Goal: Check status: Check status

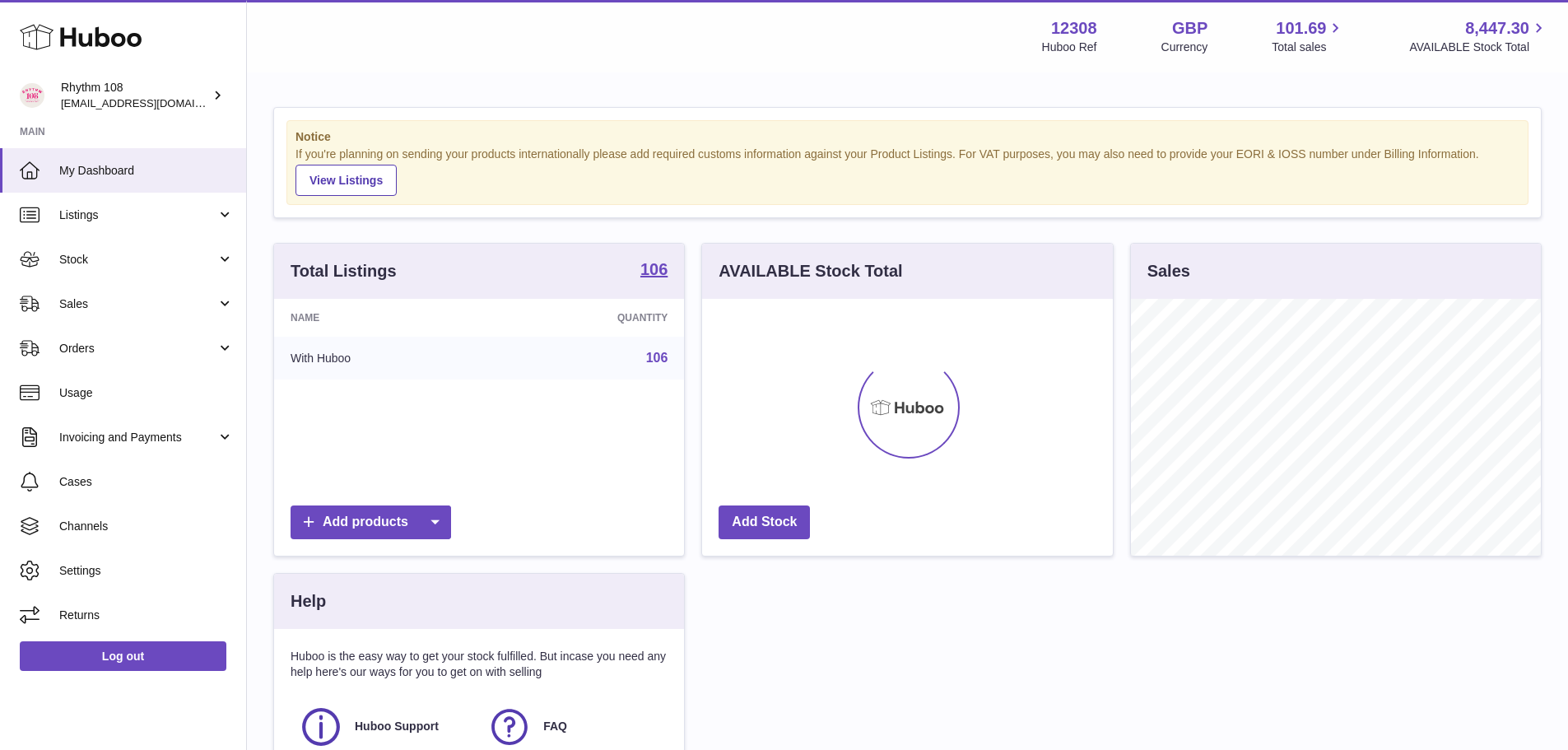
scroll to position [257, 411]
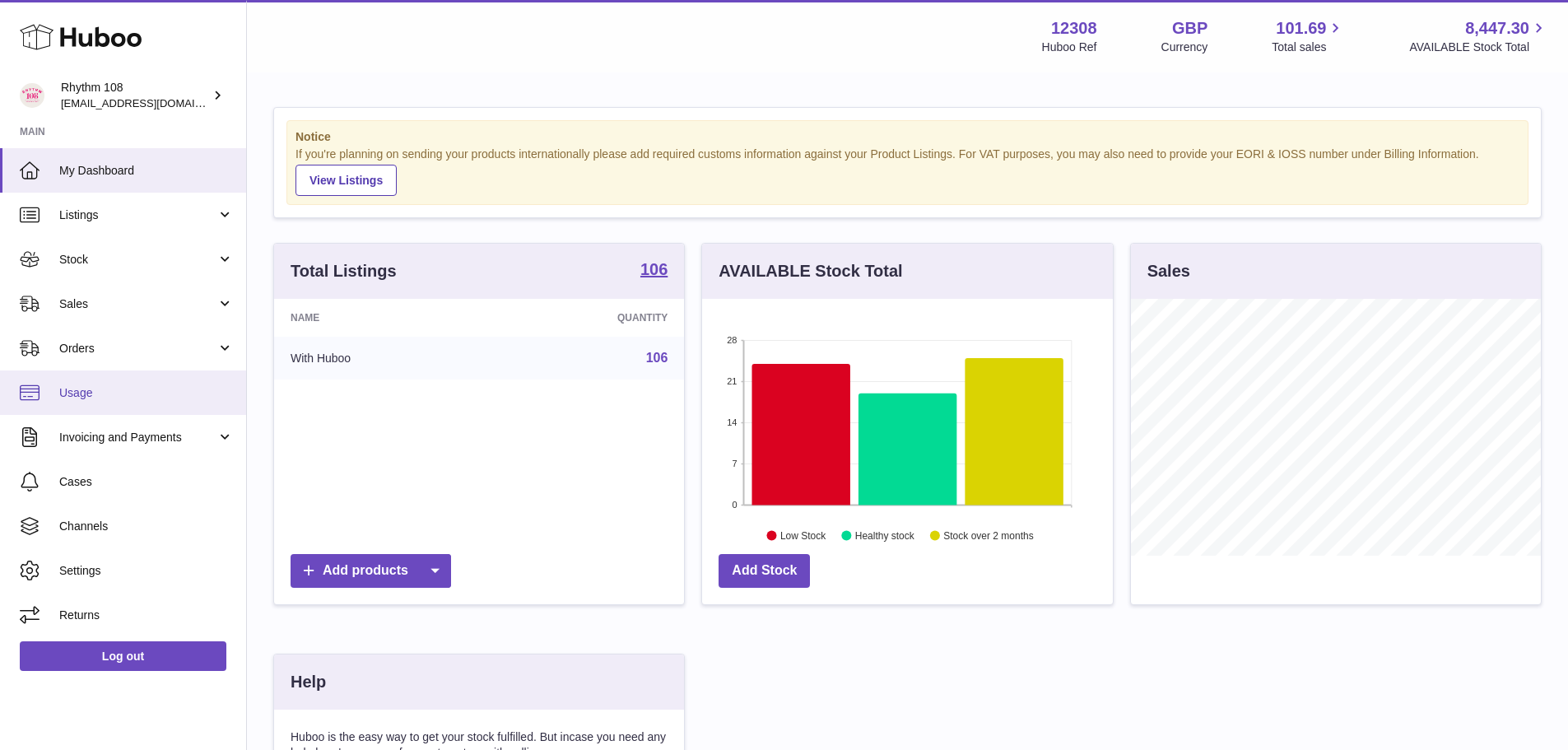
click at [140, 383] on link "Usage" at bounding box center [123, 393] width 247 height 44
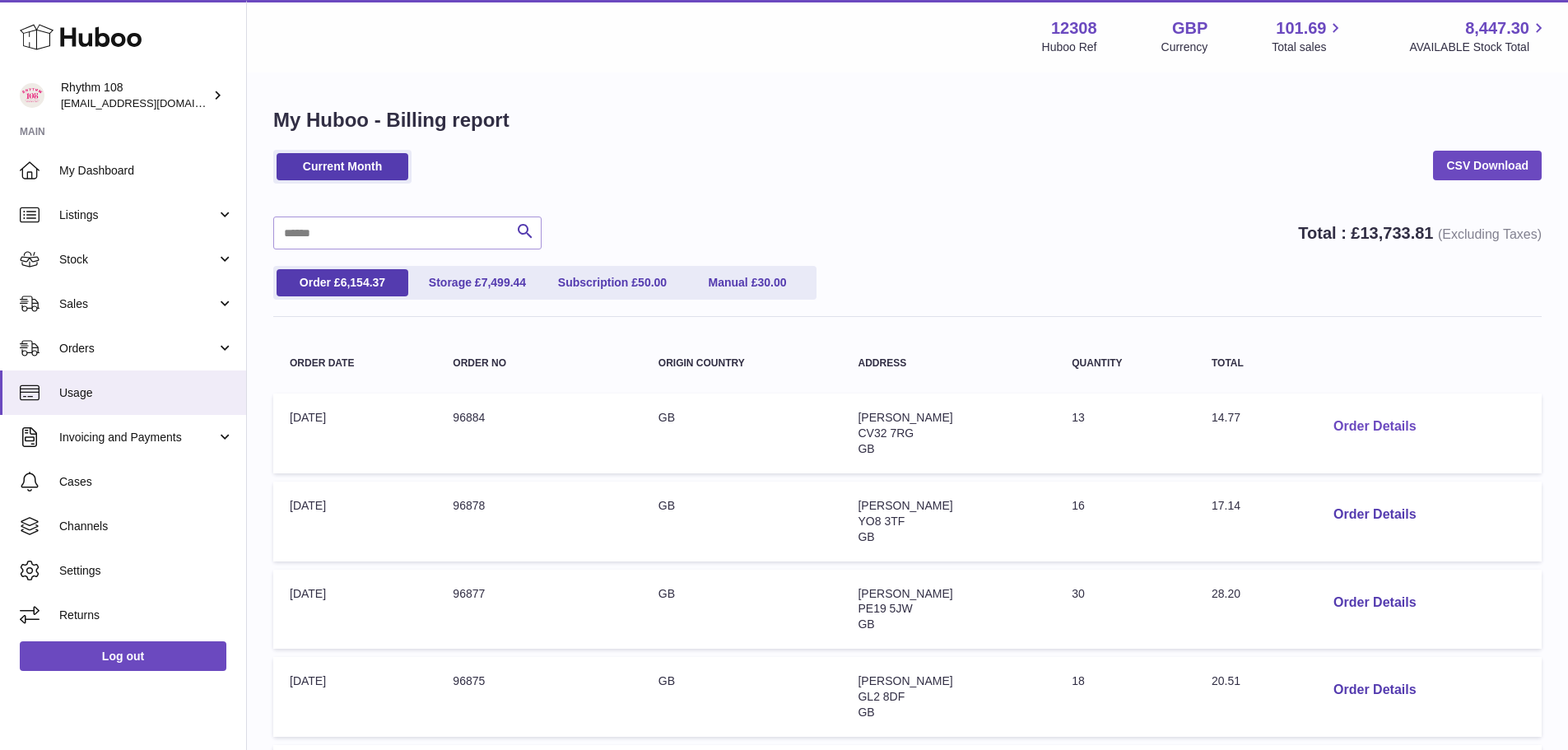
click at [1426, 422] on button "Order Details" at bounding box center [1375, 427] width 109 height 34
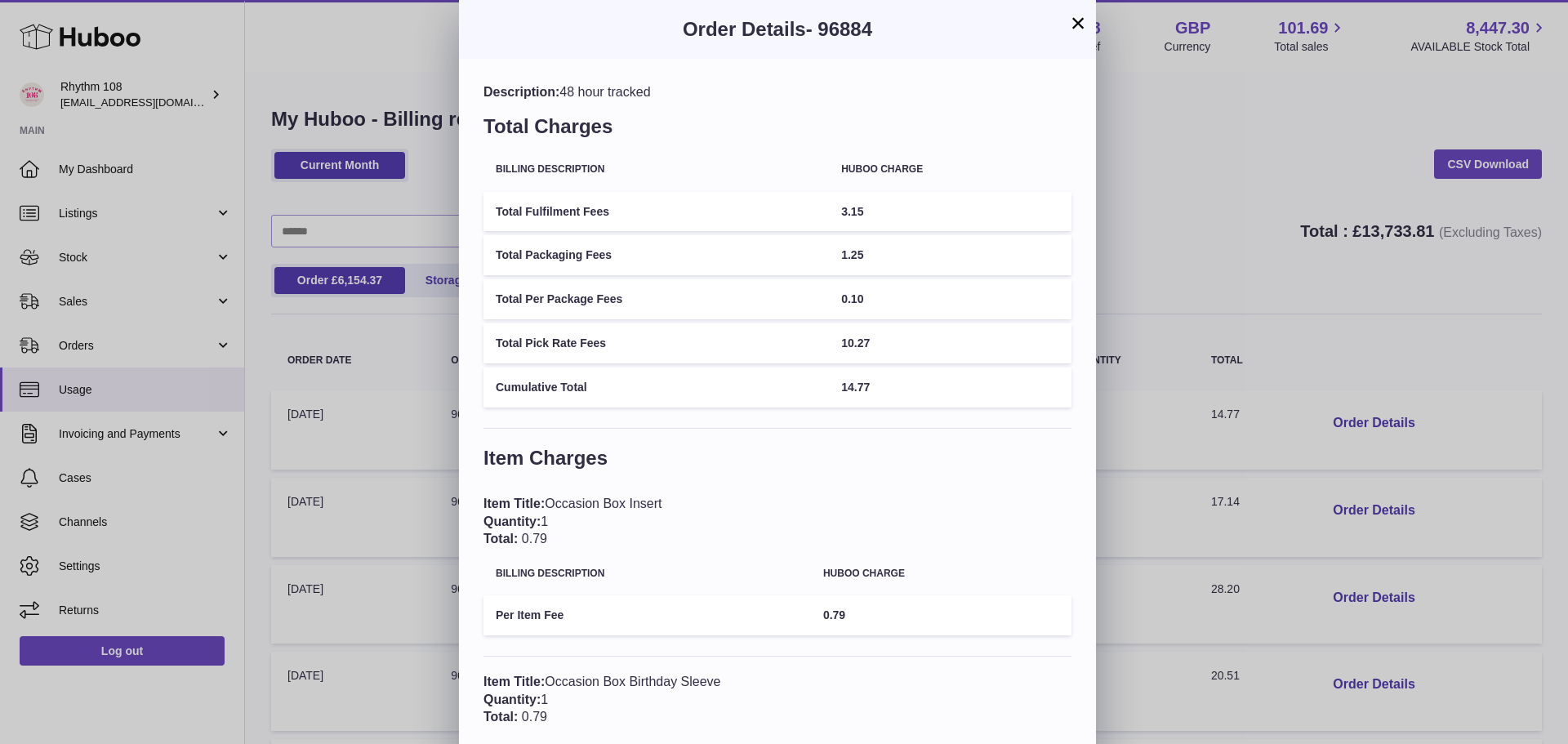
click at [1079, 23] on button "×" at bounding box center [1078, 23] width 20 height 20
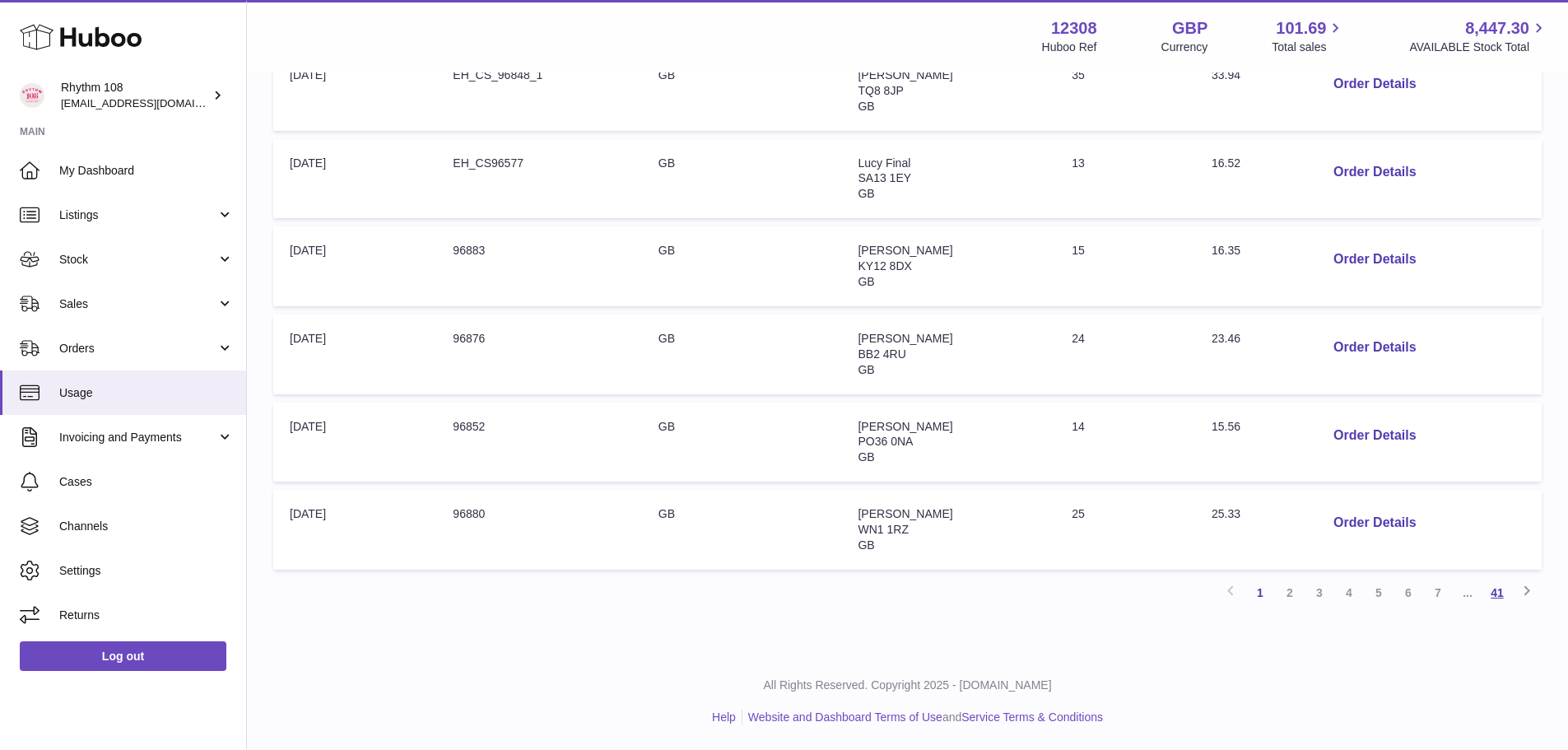
click at [1495, 586] on link "41" at bounding box center [1497, 592] width 29 height 29
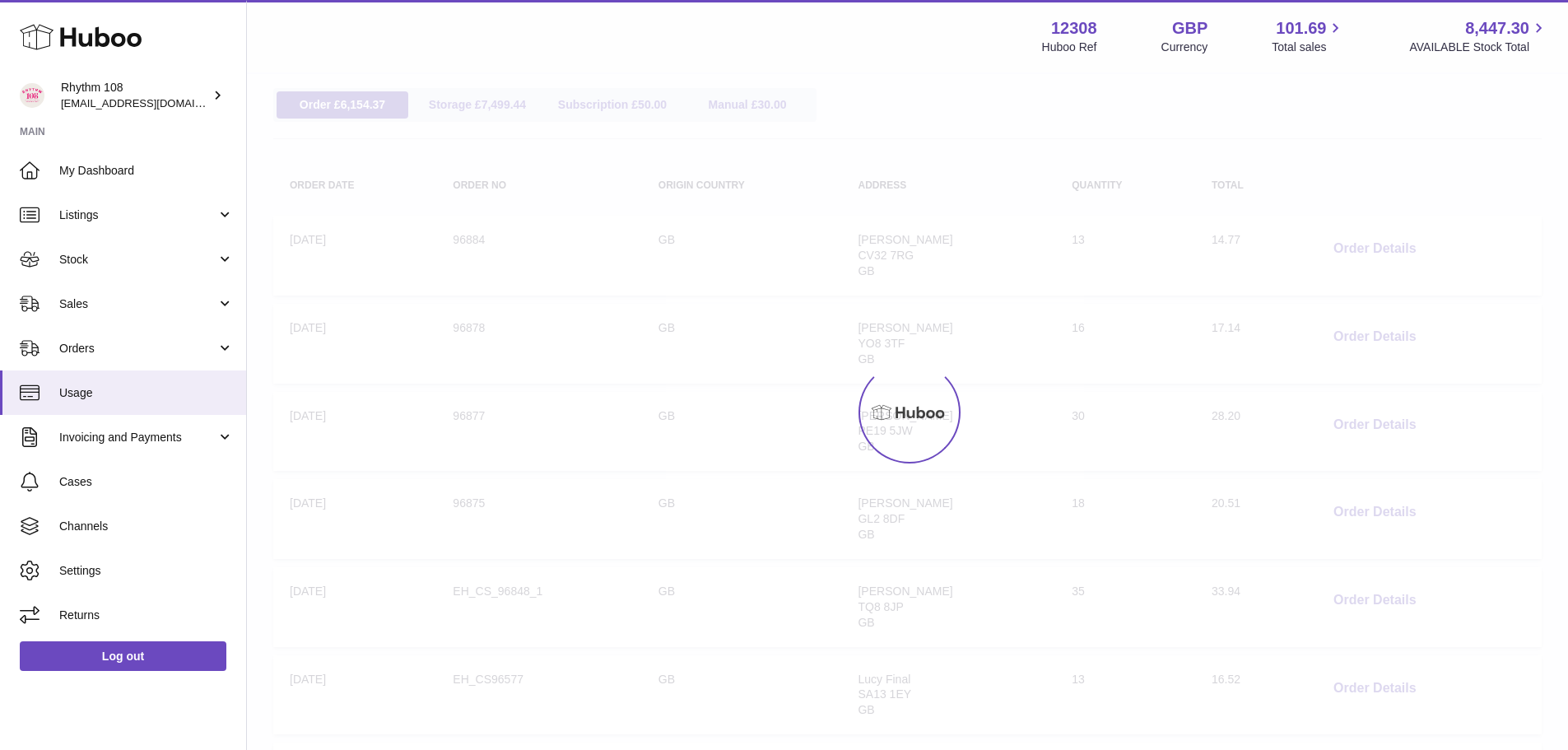
scroll to position [74, 0]
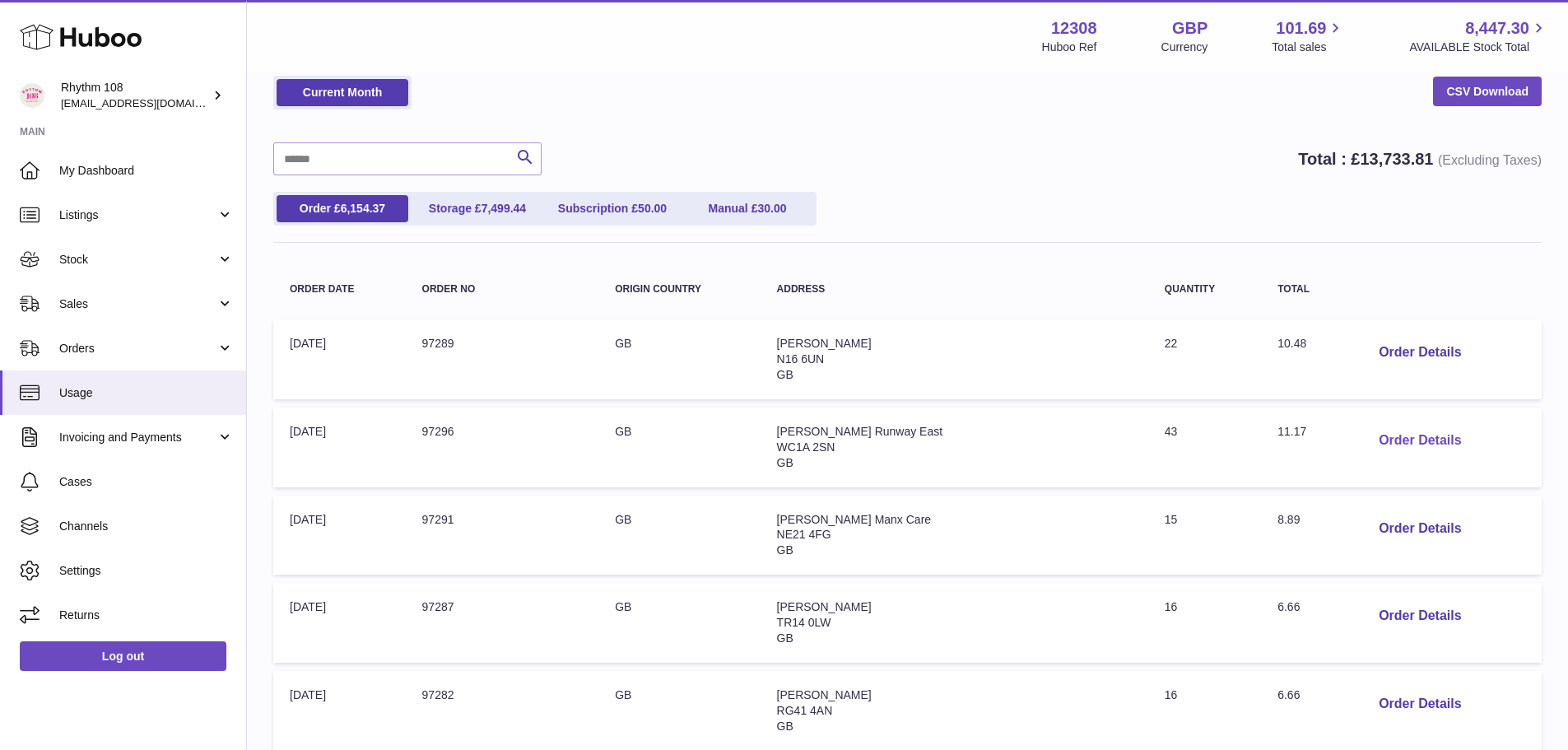
click at [1389, 456] on button "Order Details" at bounding box center [1420, 441] width 109 height 34
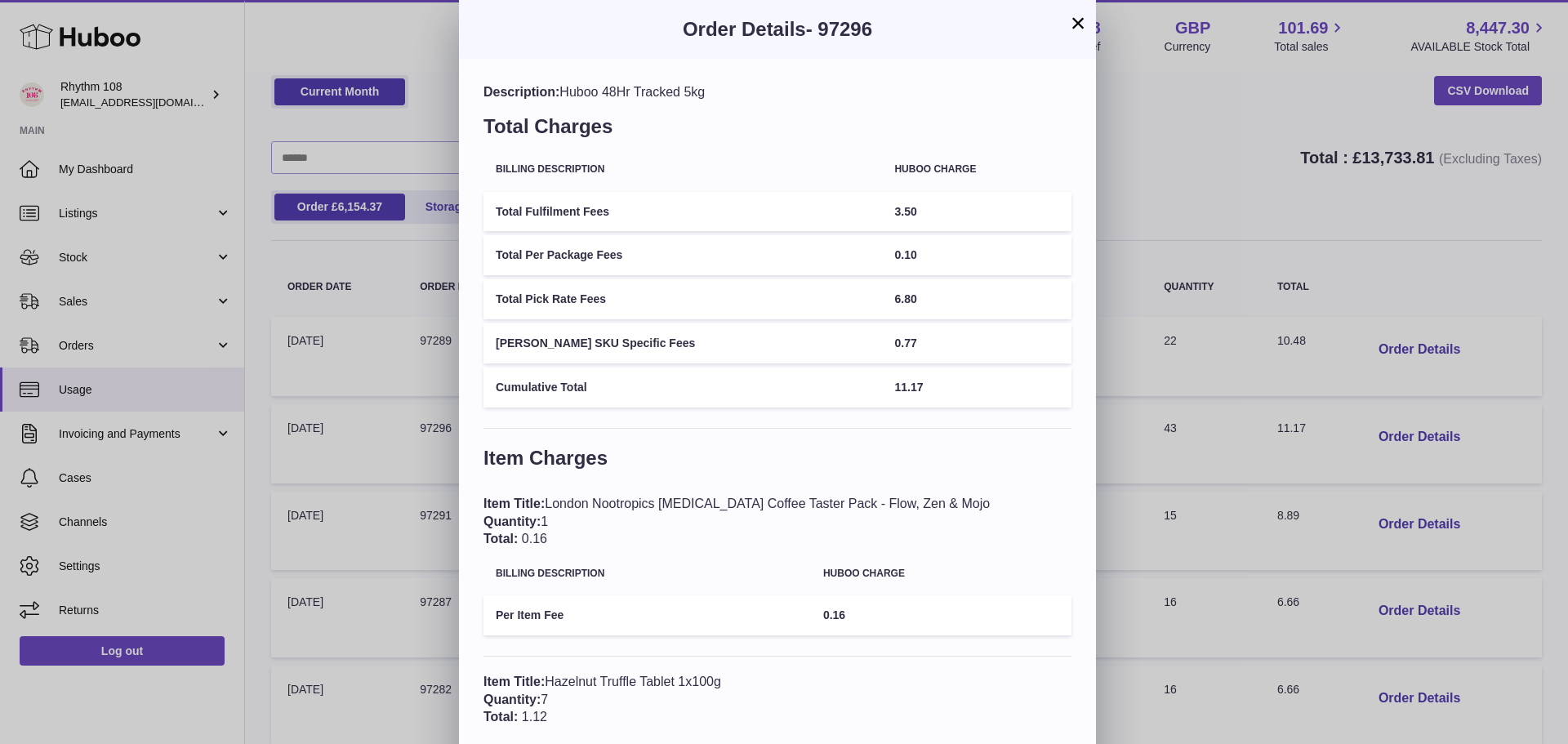
click at [1081, 22] on button "×" at bounding box center [1078, 23] width 20 height 20
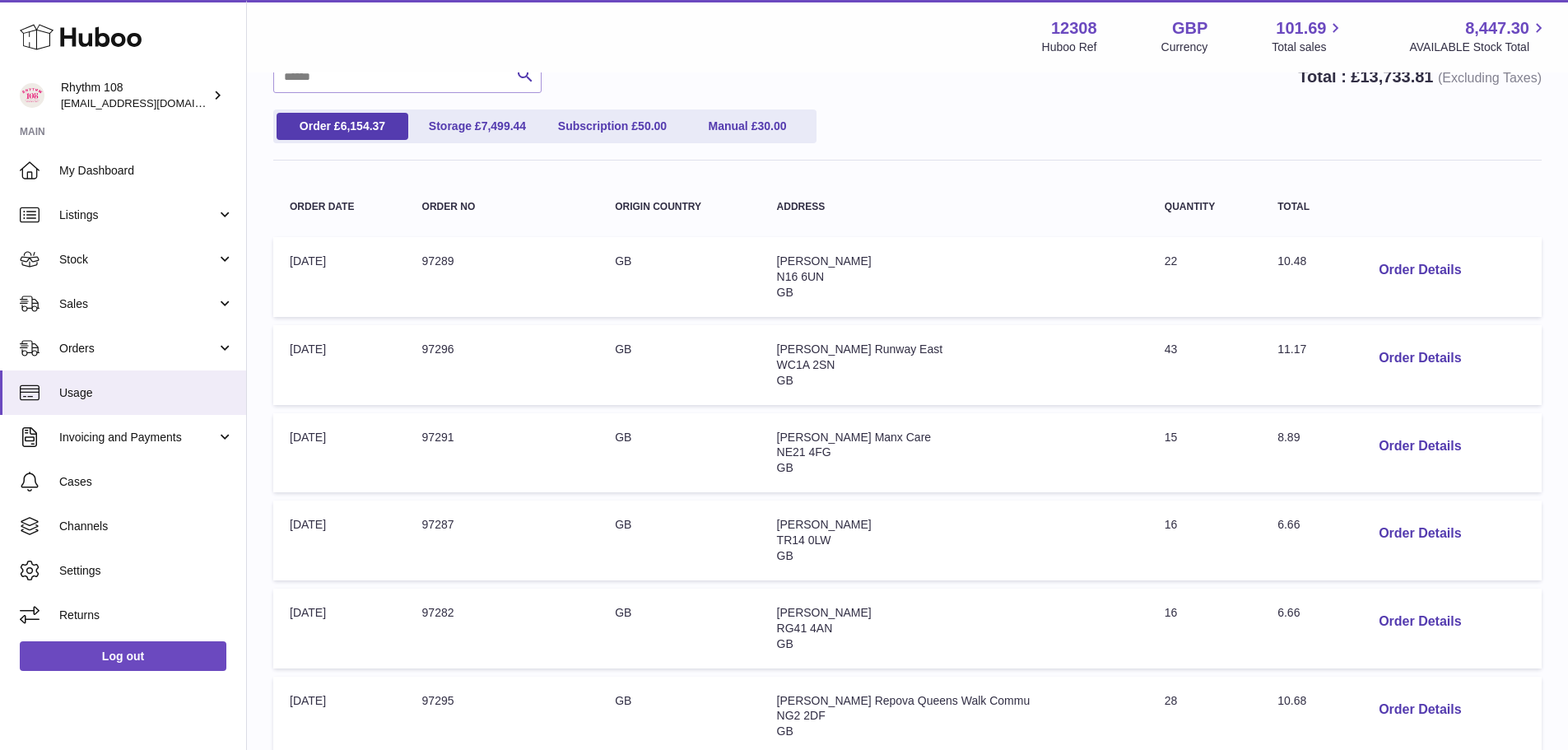
scroll to position [239, 0]
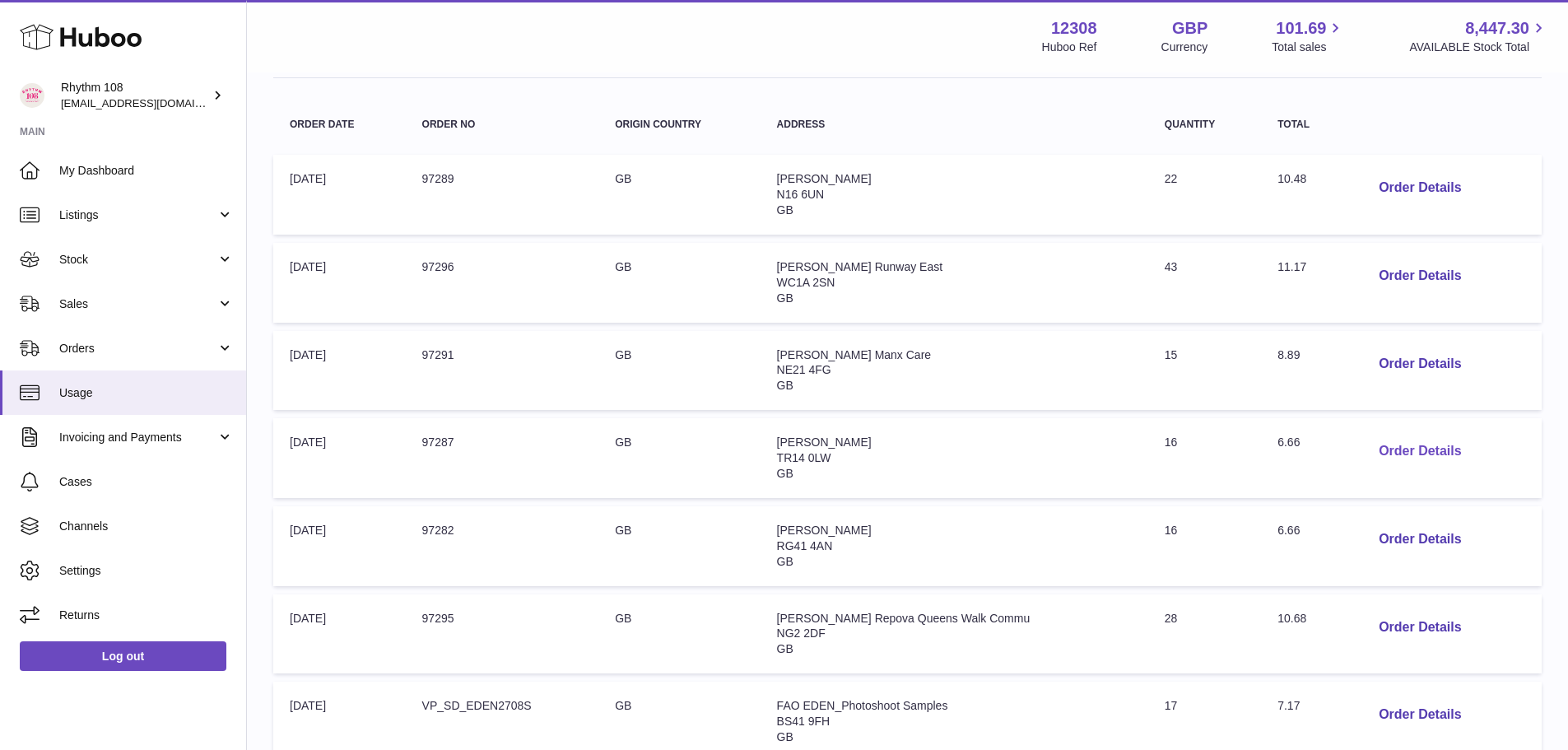
click at [1371, 455] on button "Order Details" at bounding box center [1420, 451] width 109 height 34
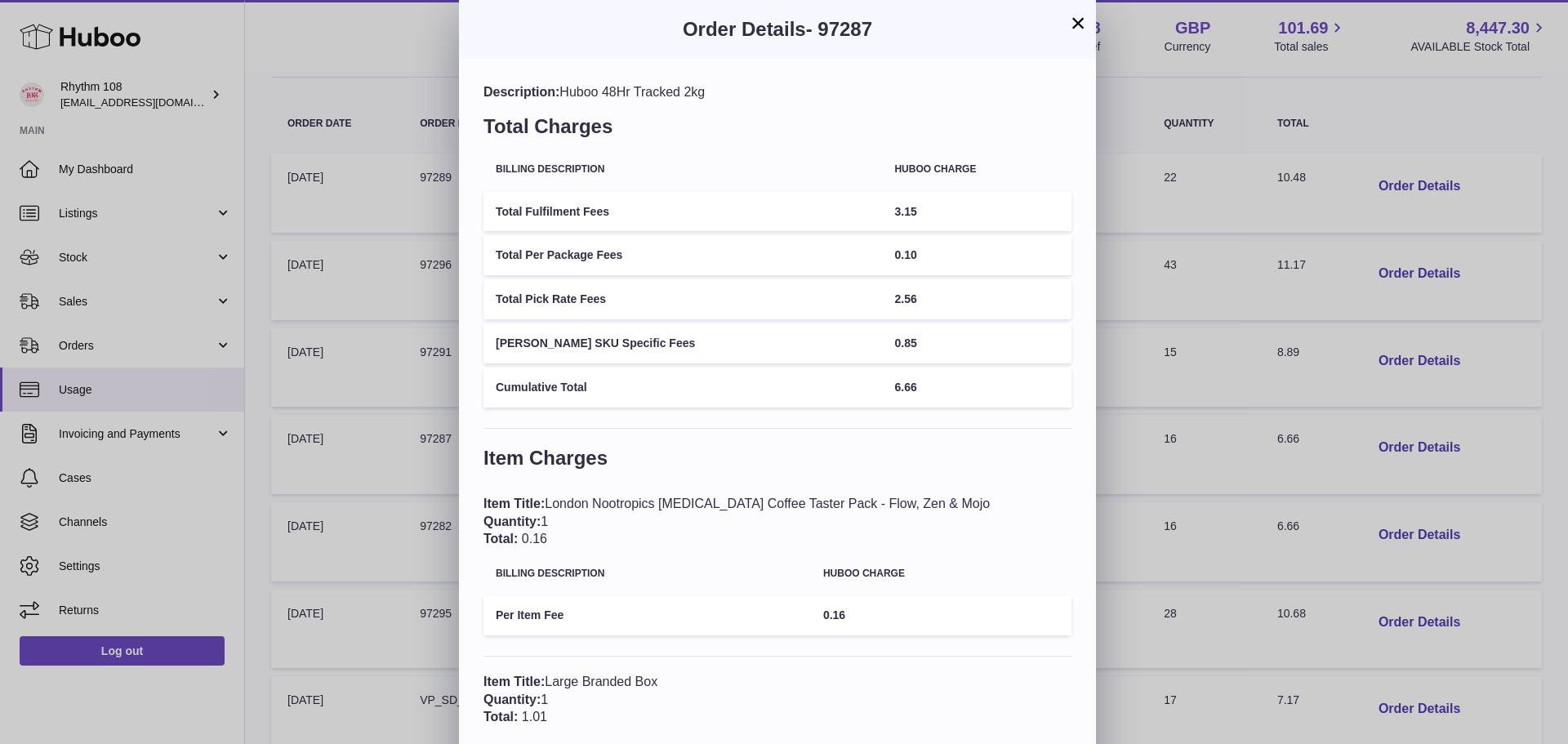
click at [1078, 27] on button "×" at bounding box center [1078, 23] width 20 height 20
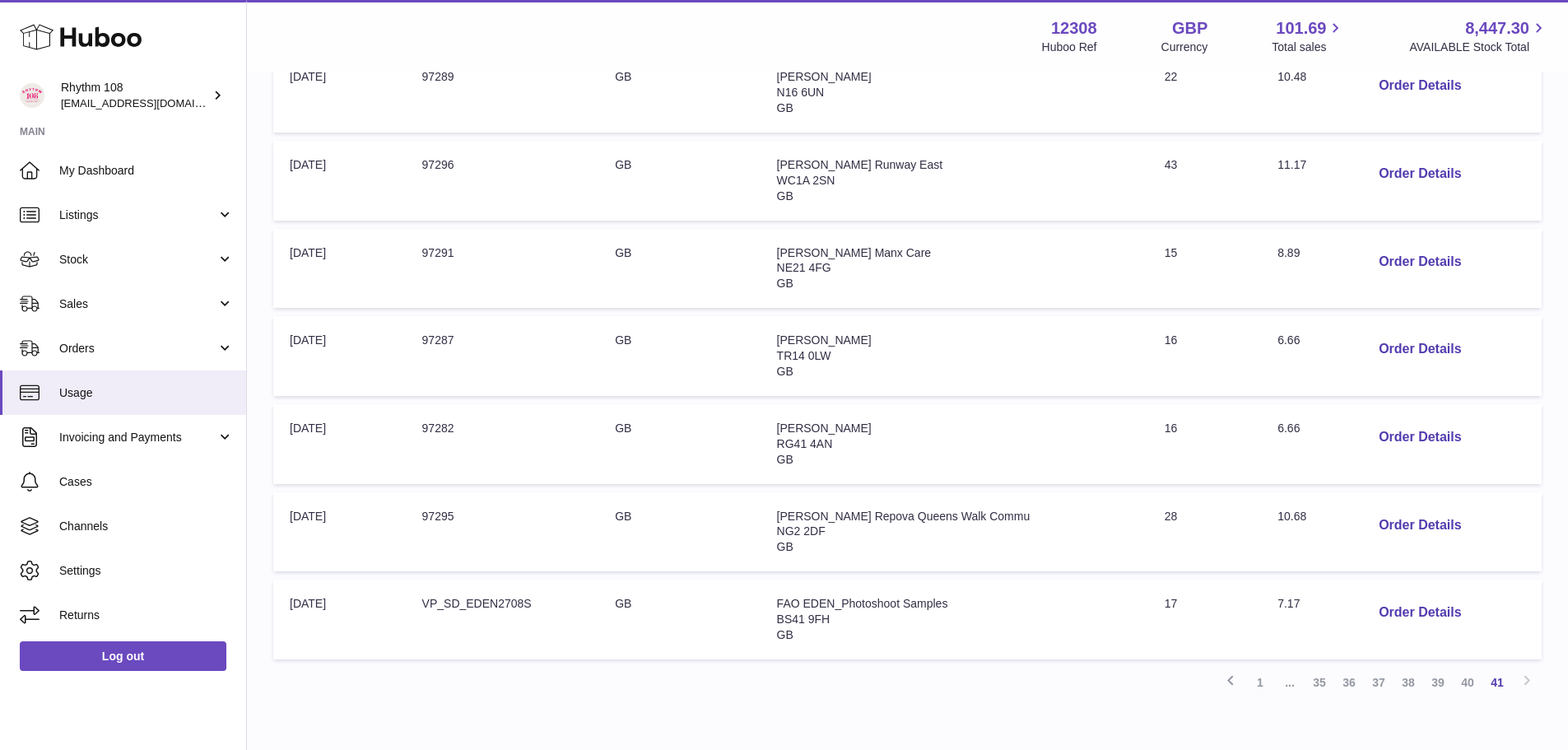
scroll to position [430, 0]
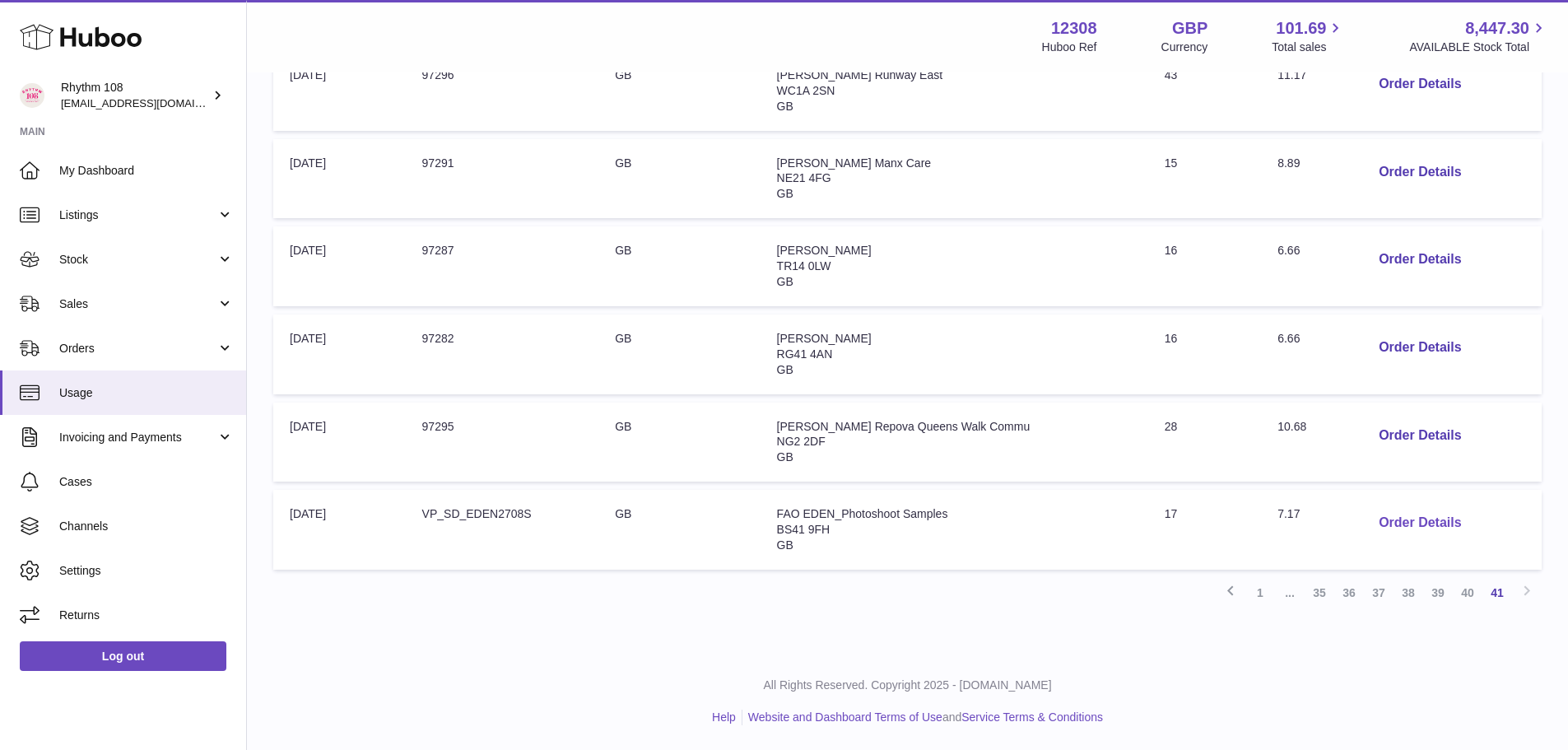
click at [1375, 519] on button "Order Details" at bounding box center [1420, 523] width 109 height 34
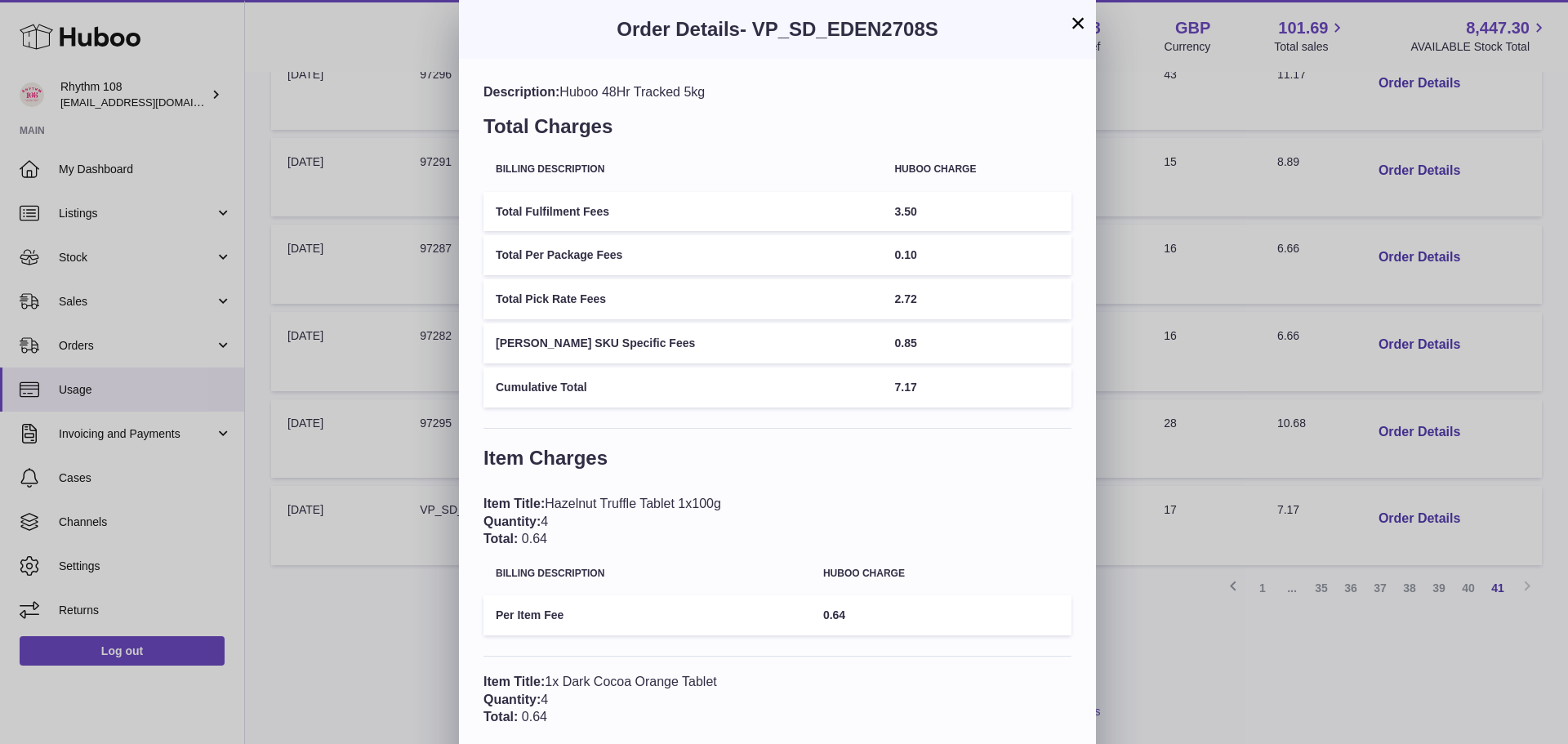
click at [1076, 24] on button "×" at bounding box center [1078, 23] width 20 height 20
